Goal: Transaction & Acquisition: Subscribe to service/newsletter

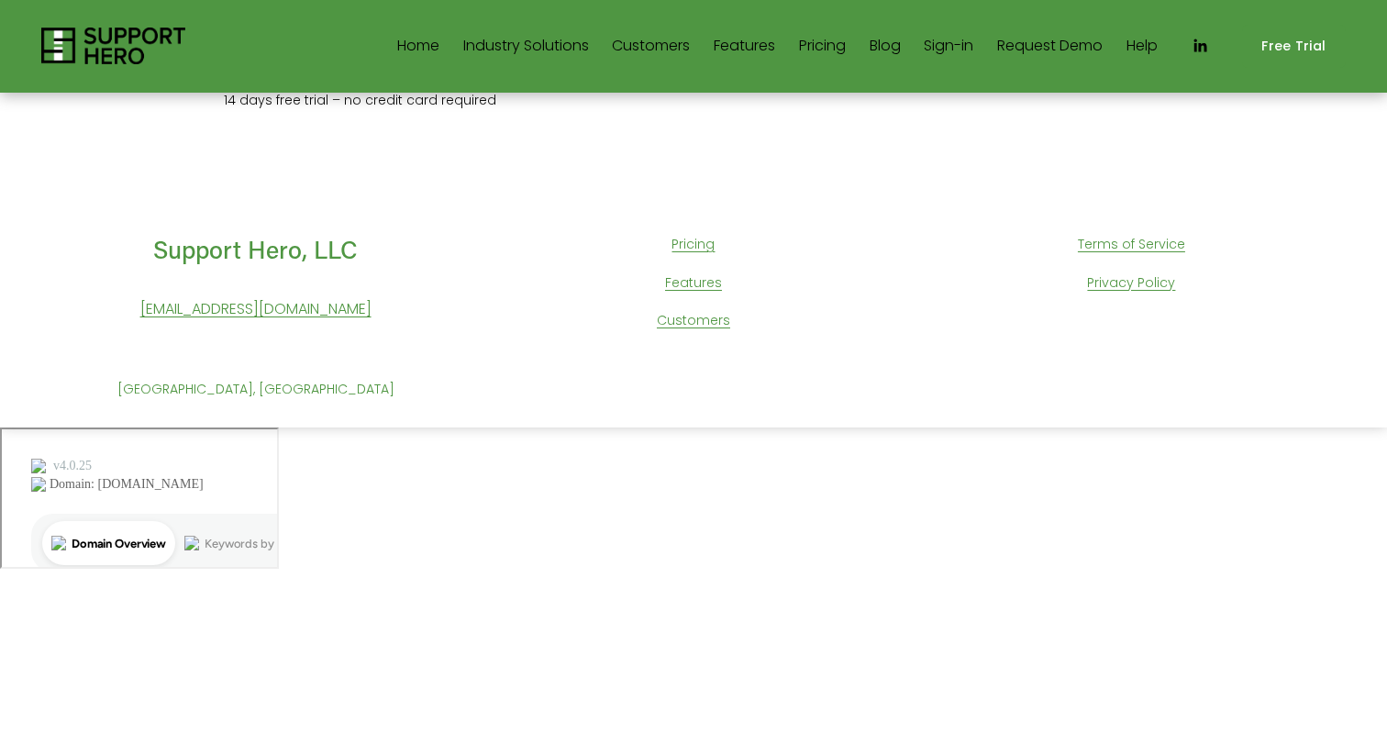
scroll to position [369, 0]
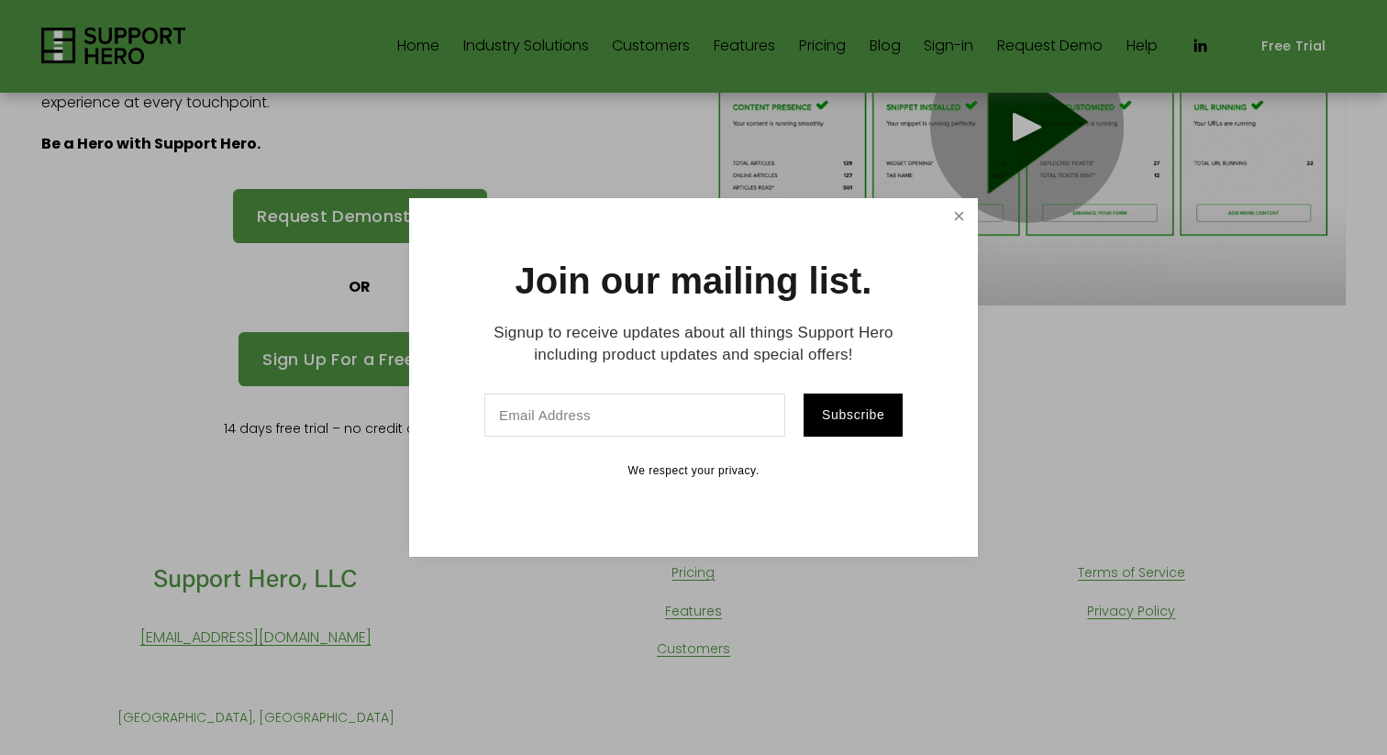
click at [961, 216] on link "Close" at bounding box center [959, 217] width 32 height 32
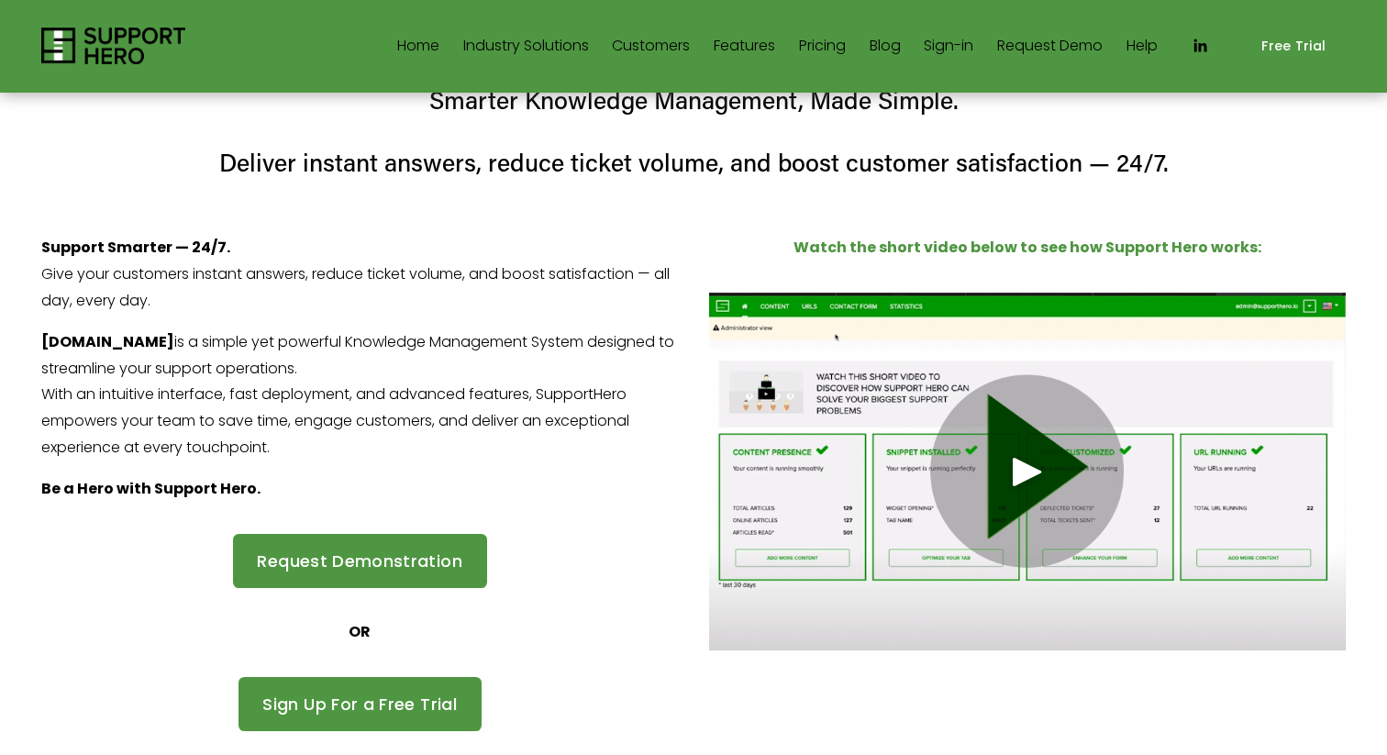
scroll to position [0, 0]
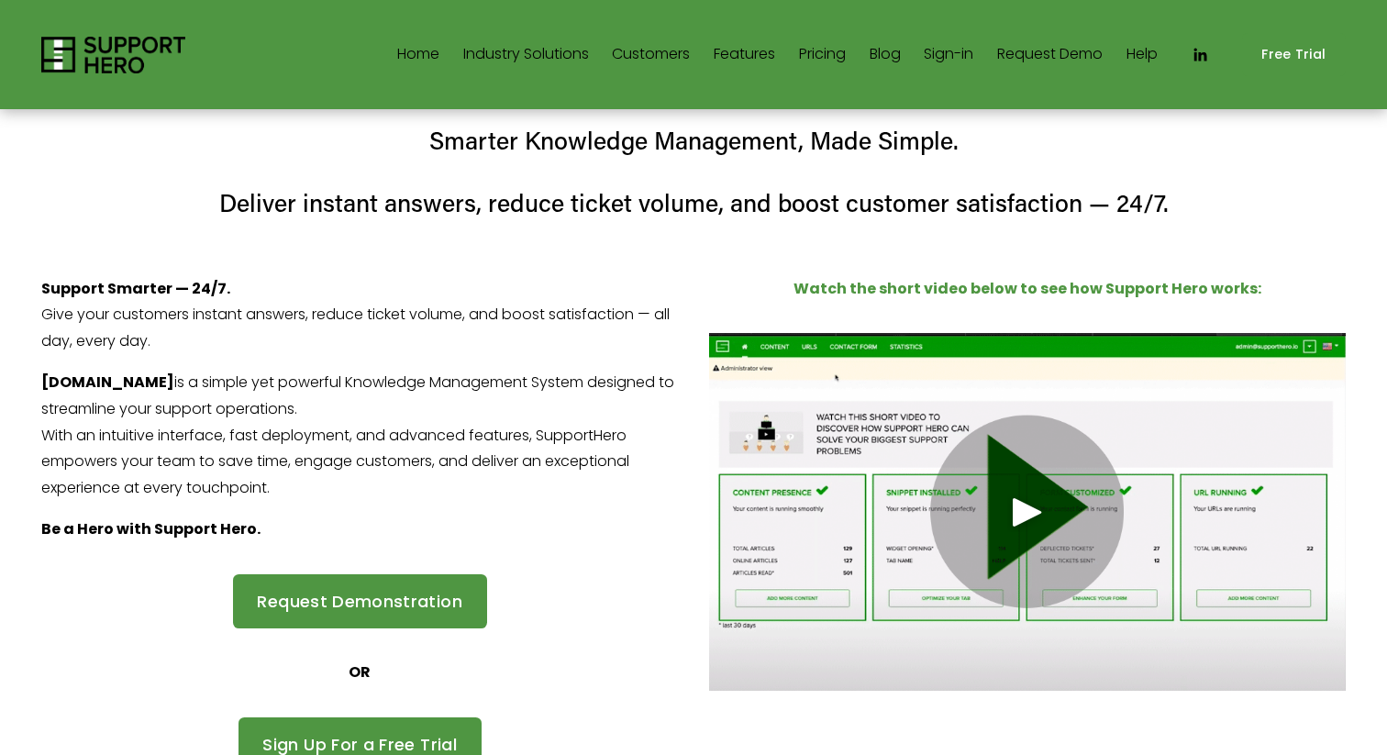
click at [749, 56] on link "Features" at bounding box center [744, 54] width 61 height 29
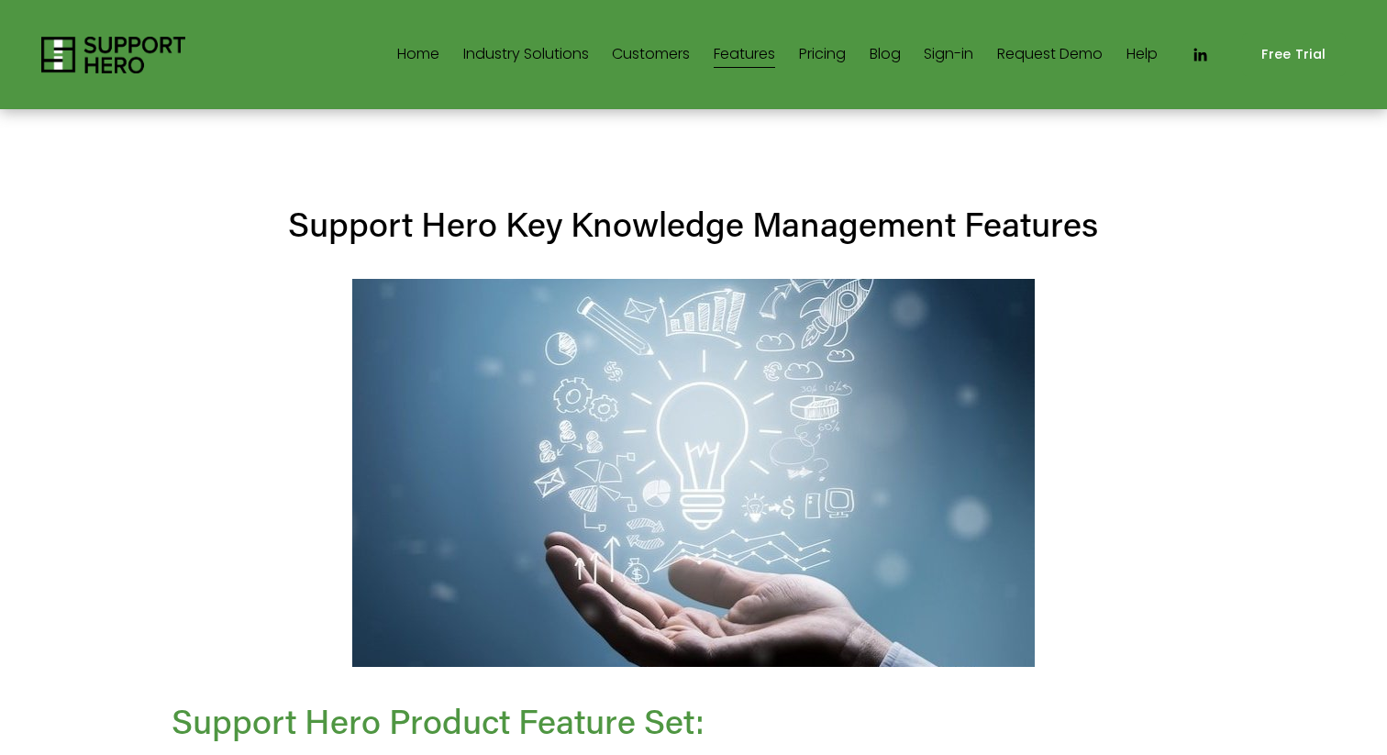
click at [417, 50] on link "Home" at bounding box center [418, 54] width 42 height 29
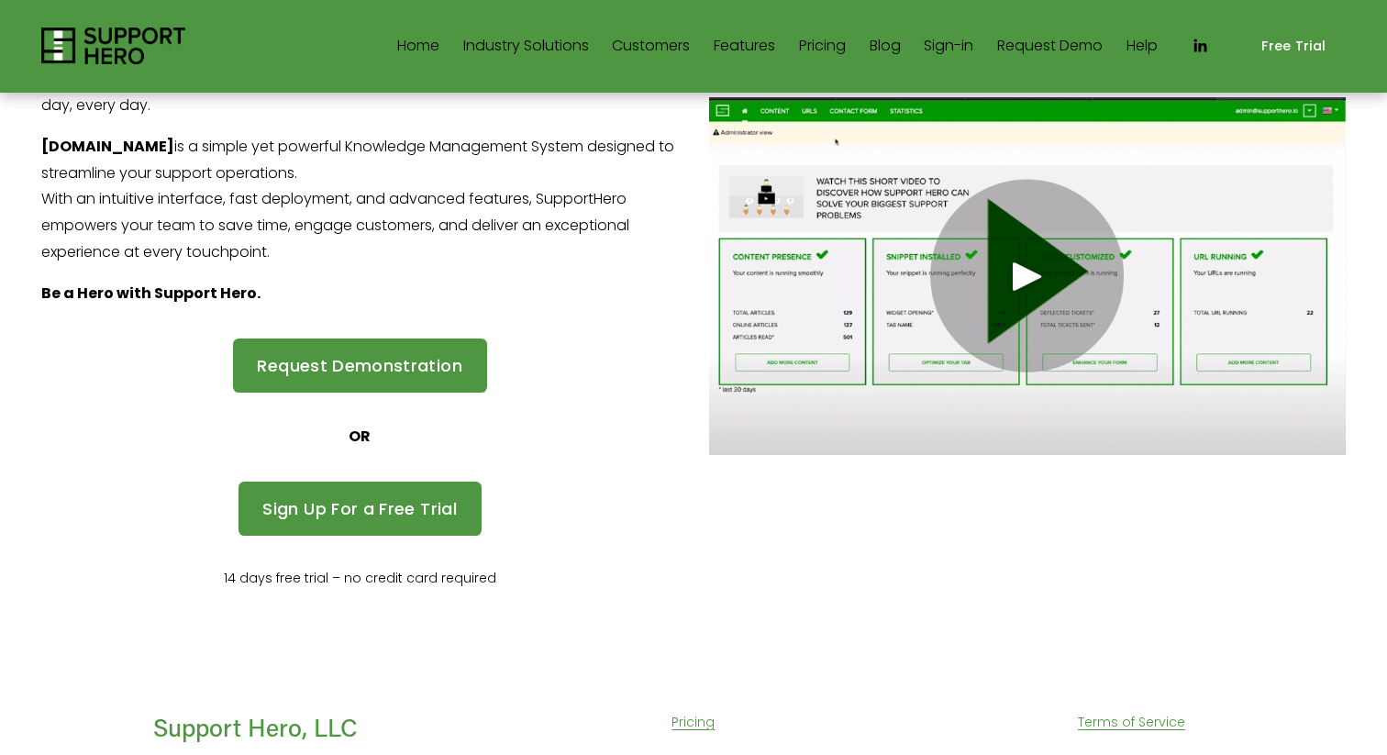
scroll to position [216, 0]
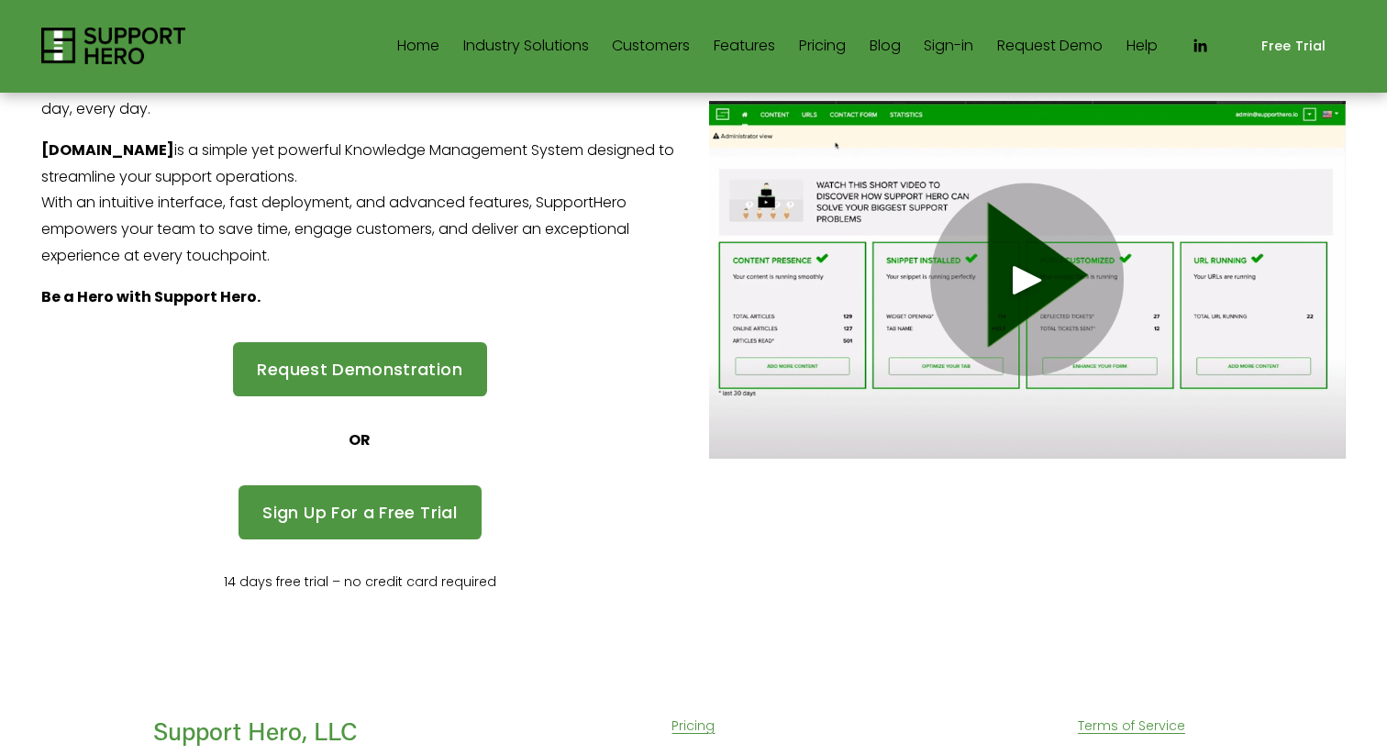
click at [811, 41] on link "Pricing" at bounding box center [822, 45] width 47 height 29
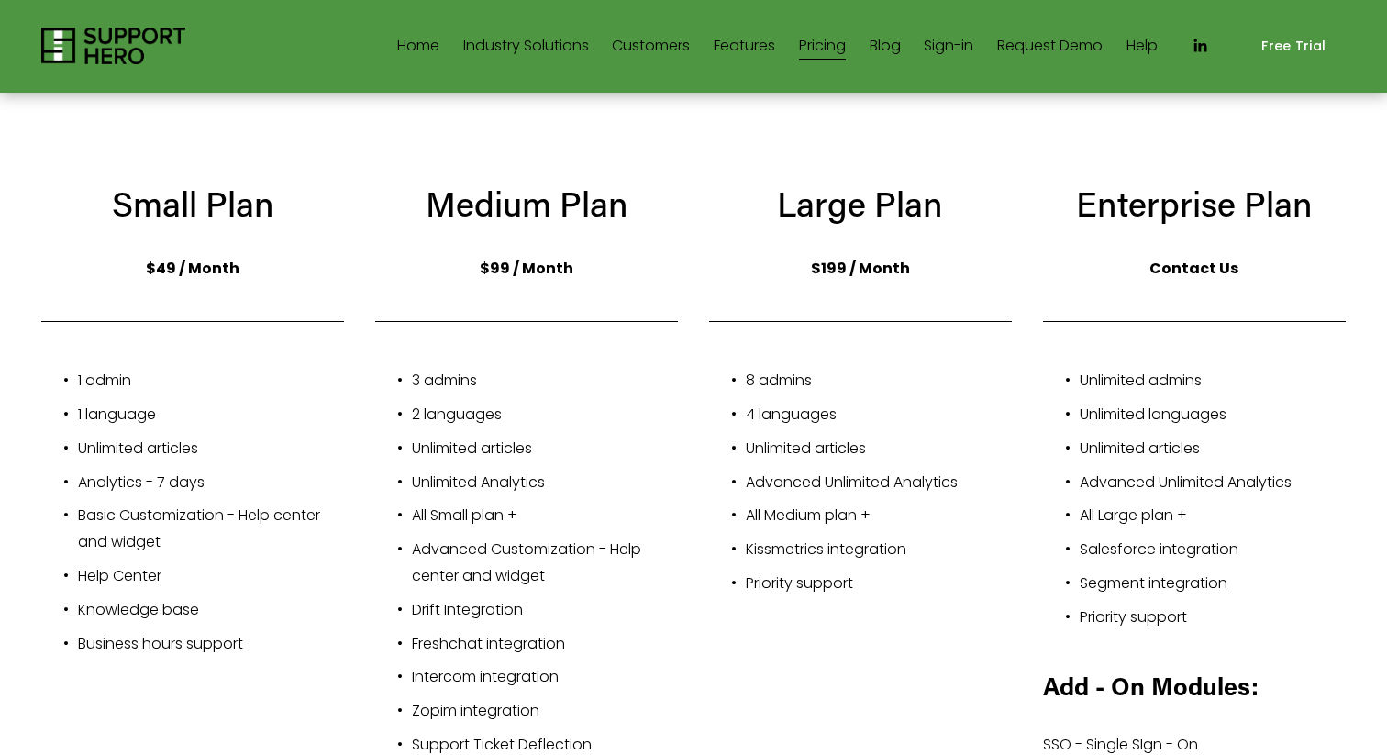
scroll to position [239, 0]
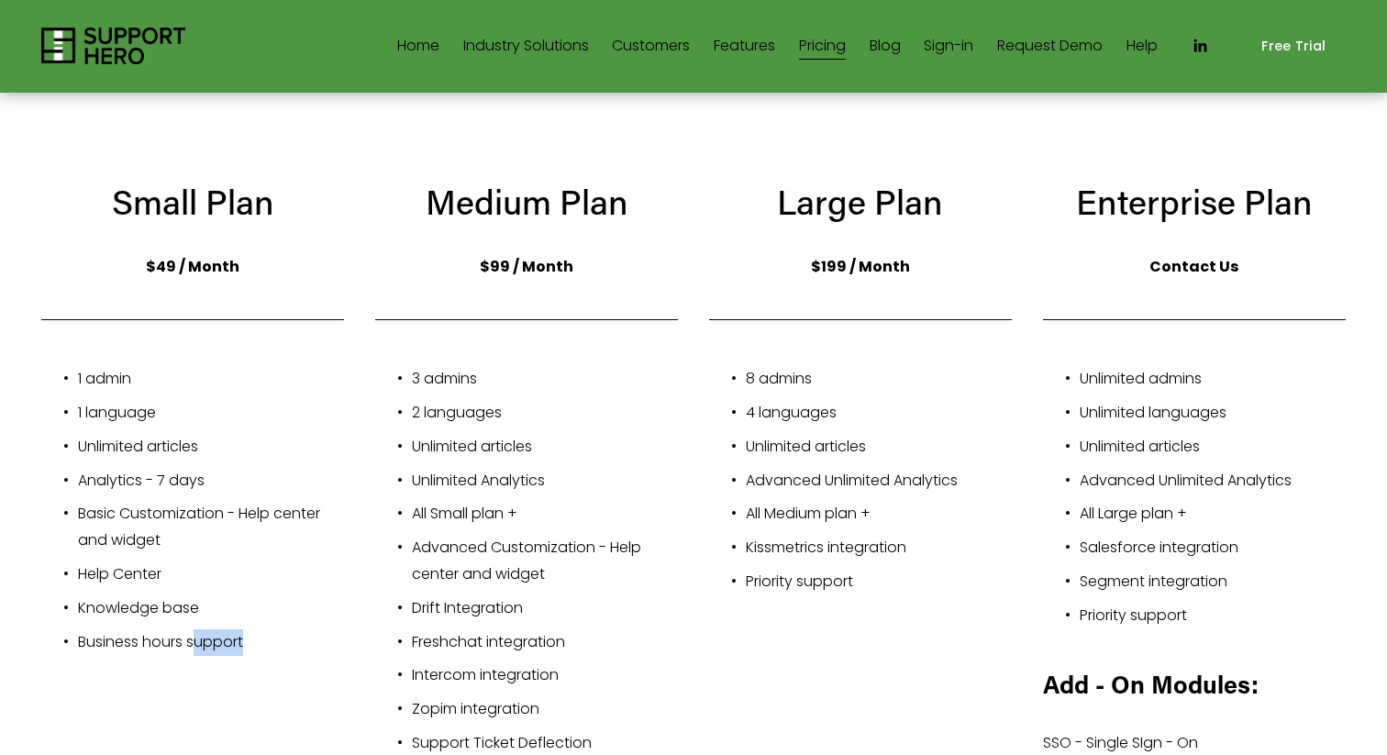
drag, startPoint x: 265, startPoint y: 648, endPoint x: 196, endPoint y: 648, distance: 68.8
click at [196, 648] on p "Business hours support" at bounding box center [211, 642] width 266 height 27
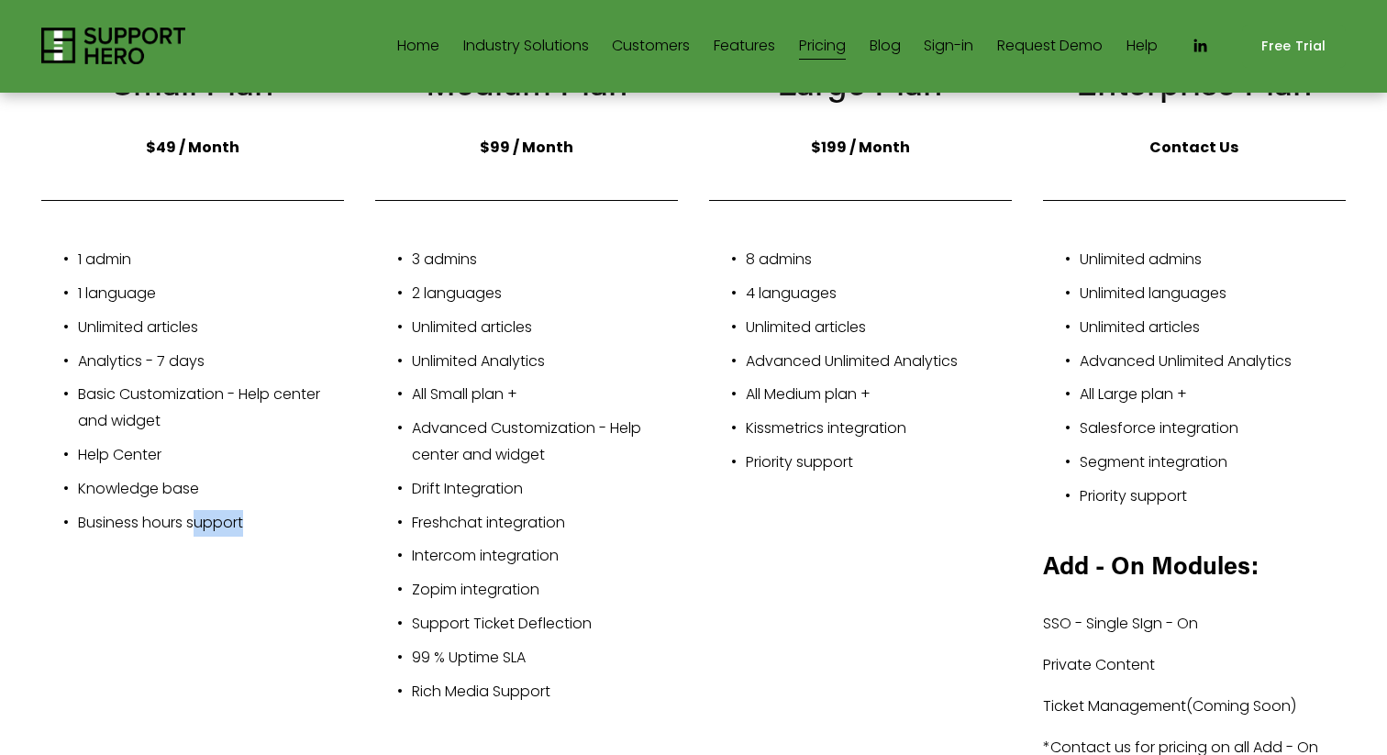
scroll to position [365, 0]
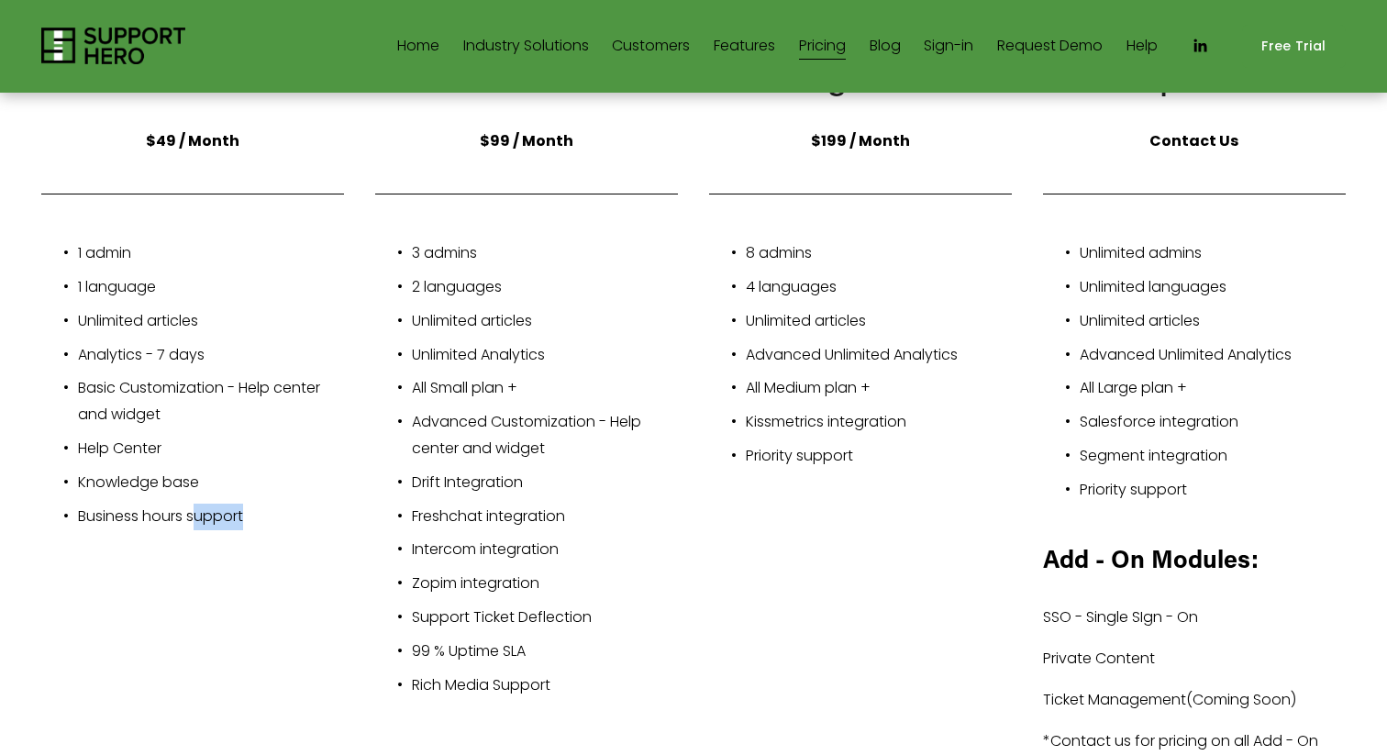
click at [221, 608] on div "Small Plan $49 / Month 1 admin 1 language Unlimited articles Analytics - 7 days…" at bounding box center [693, 417] width 1335 height 759
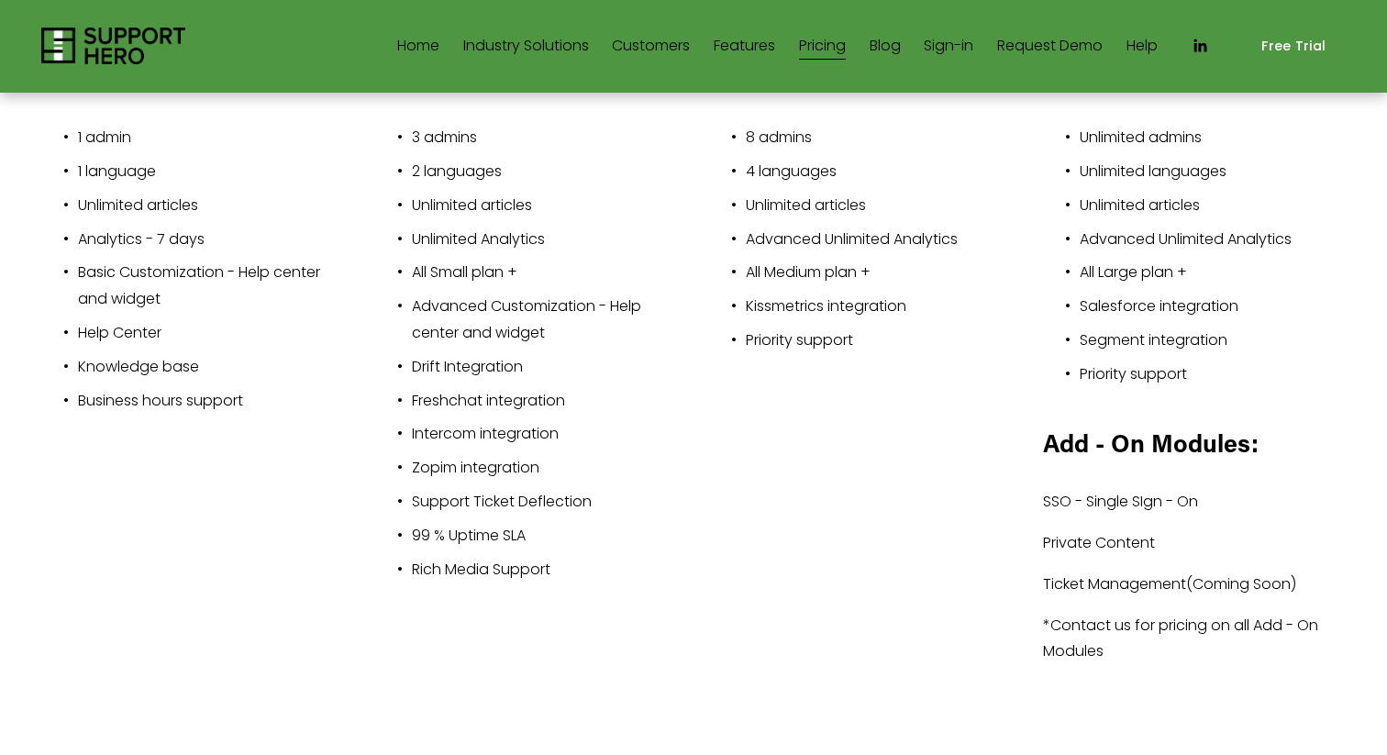
scroll to position [473, 0]
